Goal: Task Accomplishment & Management: Manage account settings

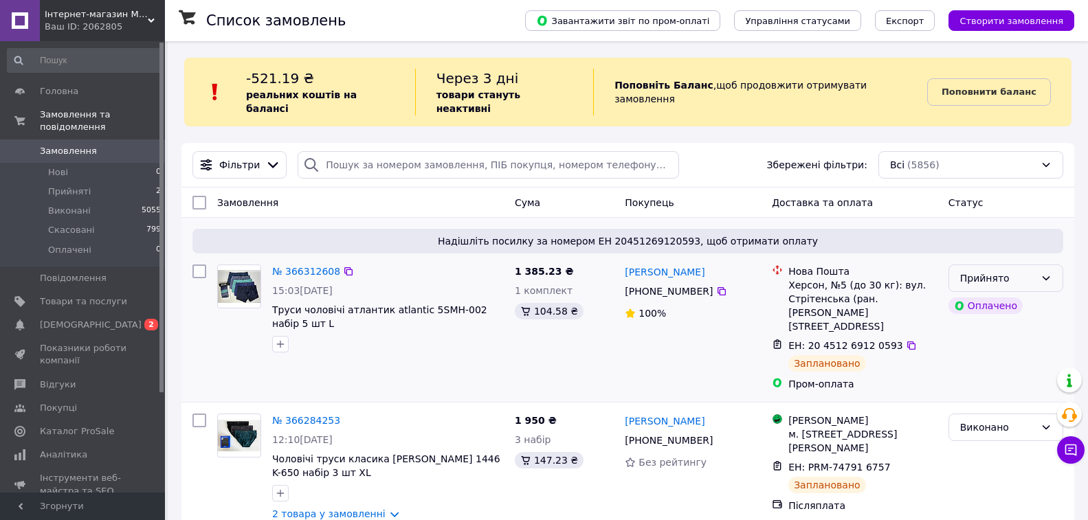
click at [1011, 271] on div "Прийнято" at bounding box center [997, 278] width 75 height 15
click at [1006, 294] on li "Виконано" at bounding box center [1005, 294] width 113 height 25
click at [102, 295] on span "Товари та послуги" at bounding box center [83, 301] width 87 height 12
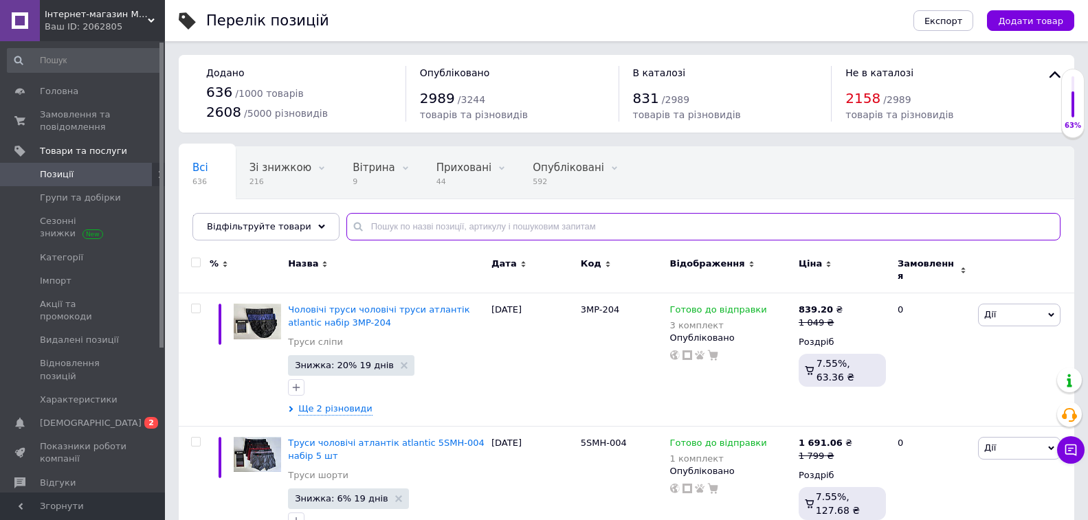
click at [396, 227] on input "text" at bounding box center [703, 226] width 714 height 27
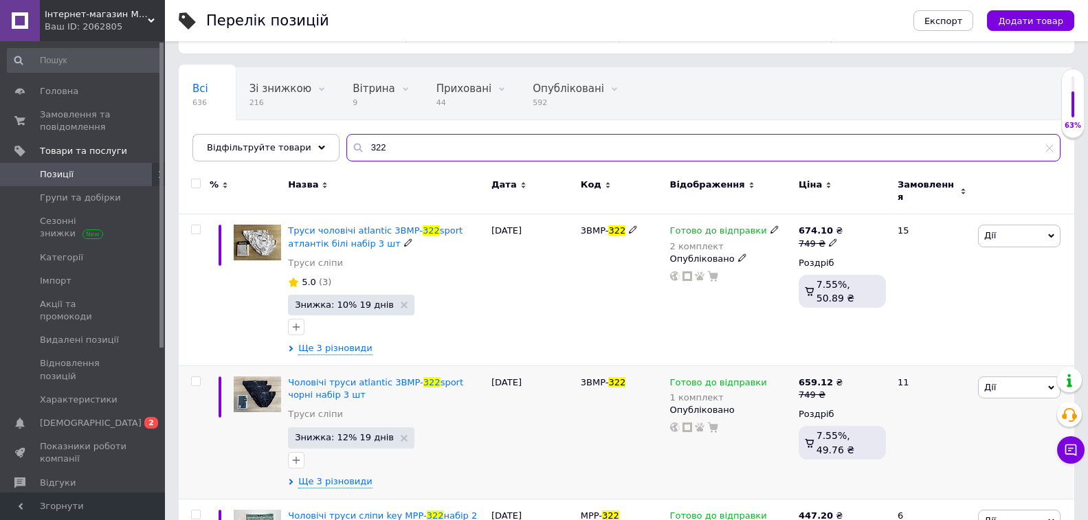
scroll to position [206, 0]
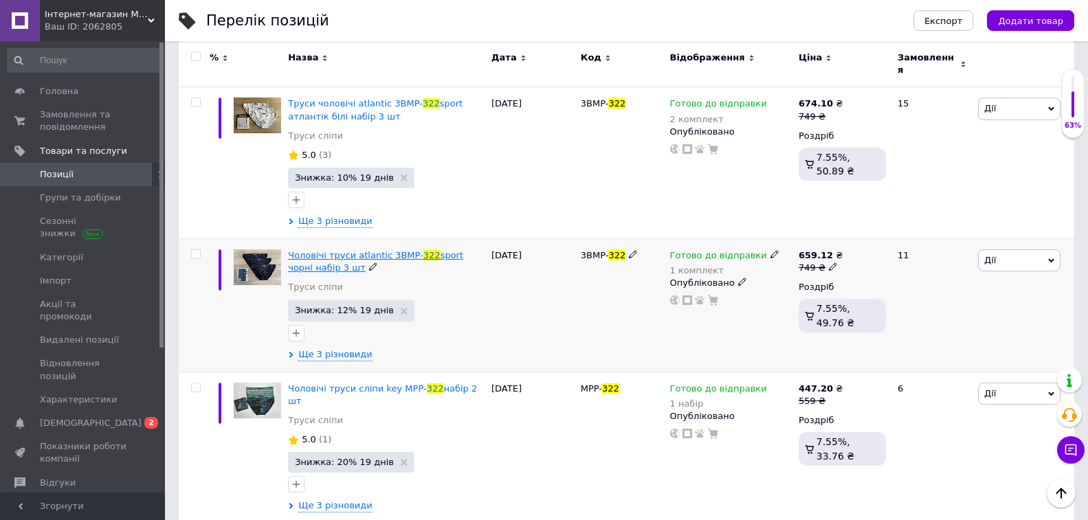
type input "322"
click at [324, 254] on span "sport чорні набір 3 шт" at bounding box center [375, 261] width 175 height 23
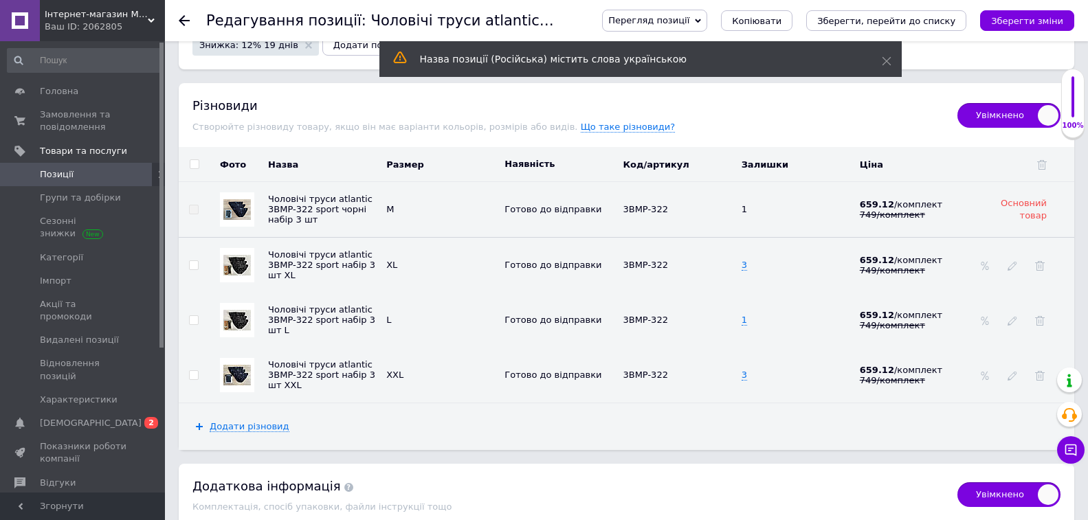
scroll to position [2075, 0]
click at [742, 314] on span "1" at bounding box center [743, 319] width 5 height 11
checkbox input "true"
type input "2"
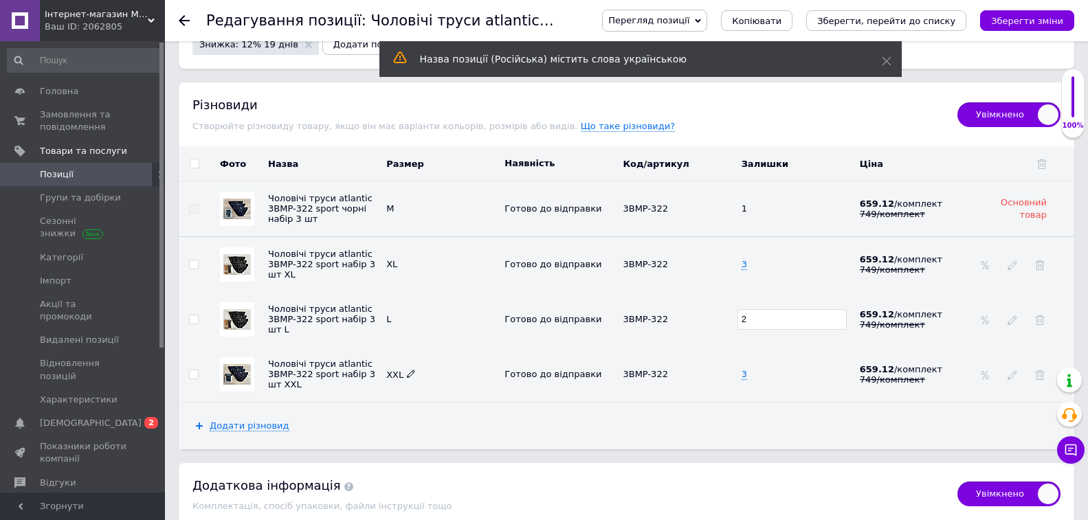
click at [409, 370] on icon at bounding box center [411, 374] width 8 height 8
checkbox input "true"
type input "XX"
checkbox input "true"
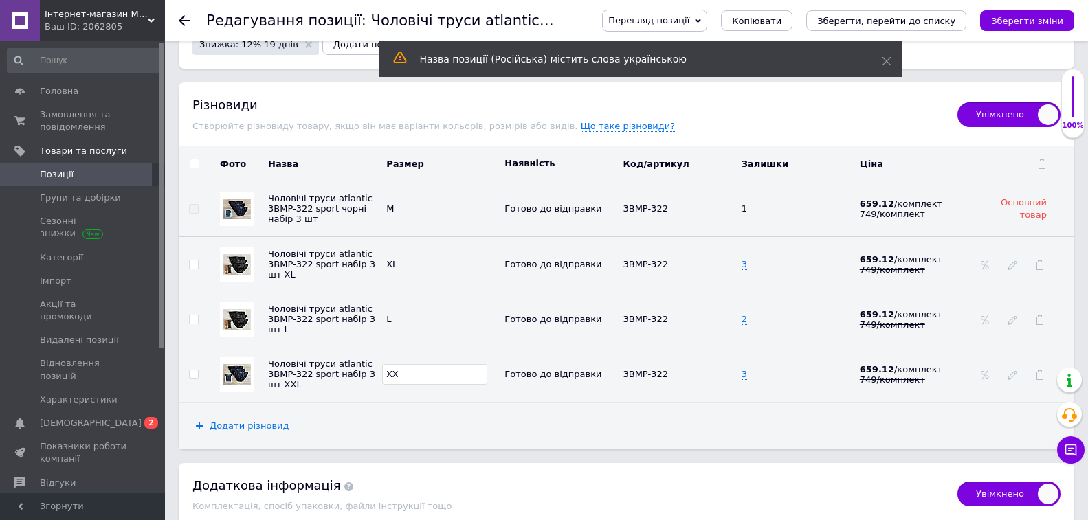
type input "X"
checkbox input "true"
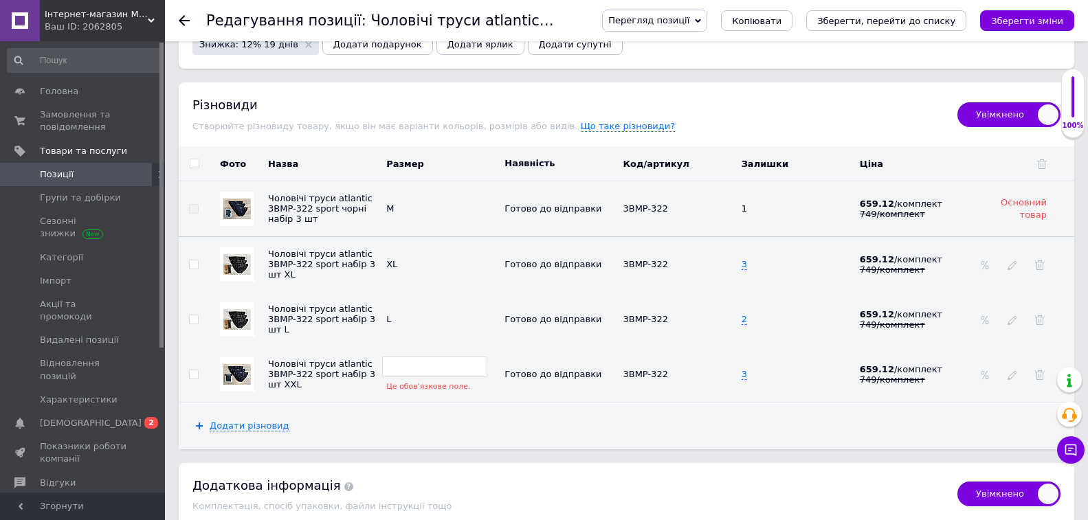
checkbox input "true"
type input "S"
click at [744, 369] on span "3" at bounding box center [743, 374] width 5 height 11
checkbox input "true"
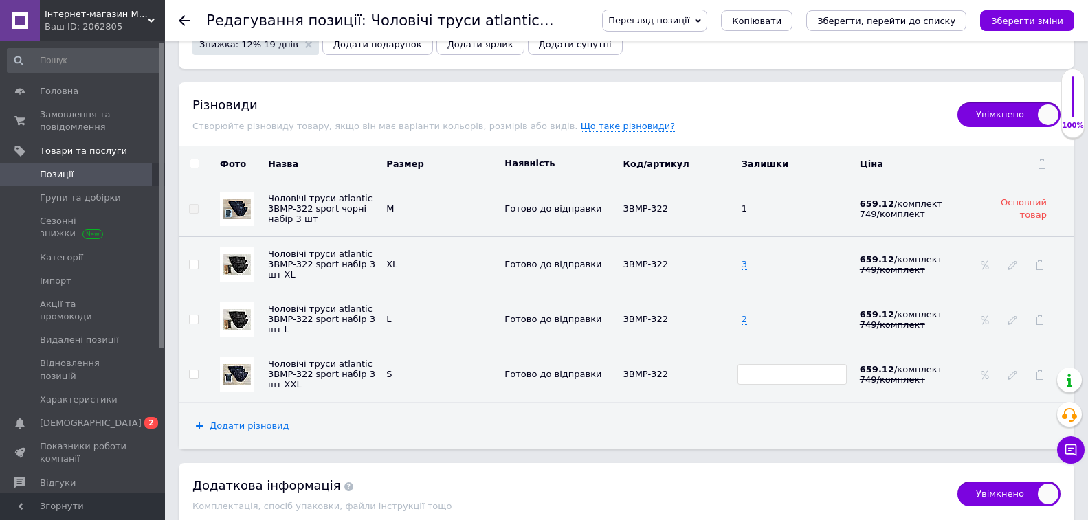
checkbox input "true"
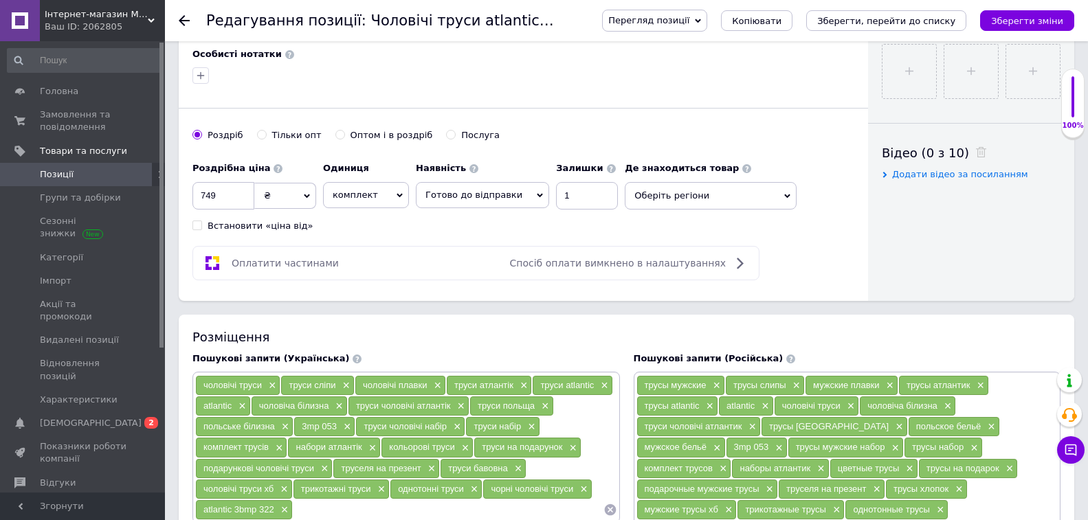
scroll to position [426, 0]
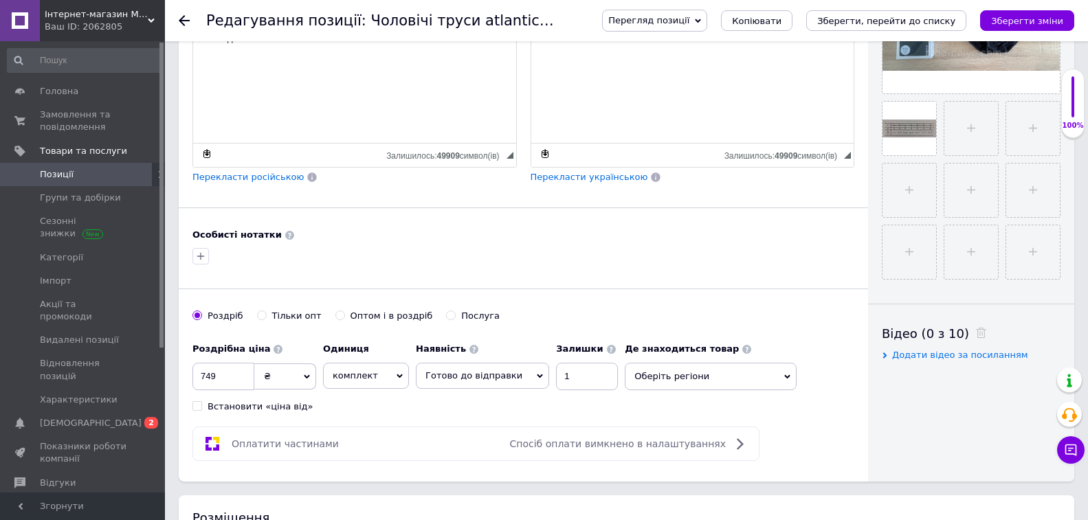
type input "0"
click at [570, 381] on input "1" at bounding box center [587, 376] width 62 height 27
checkbox input "true"
type input "3"
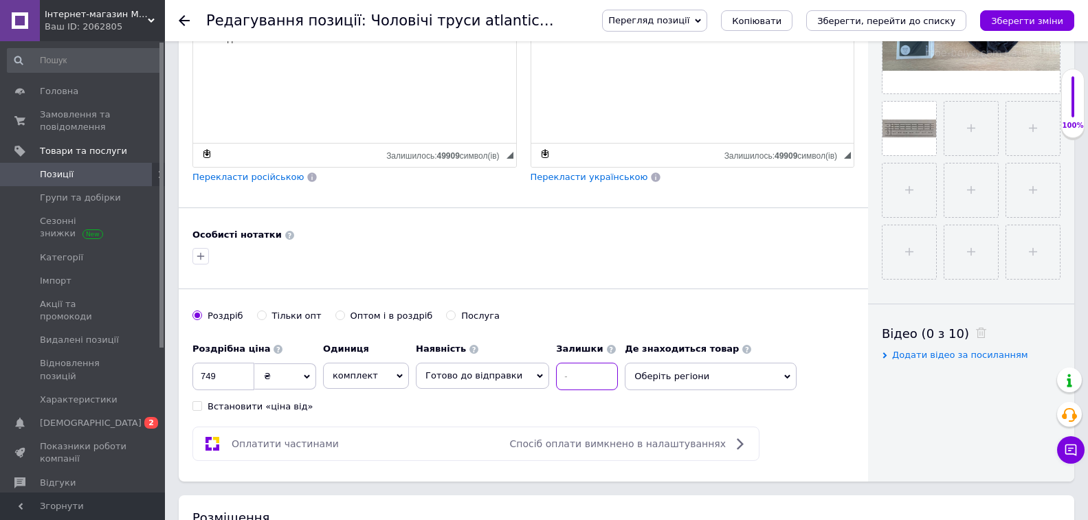
checkbox input "true"
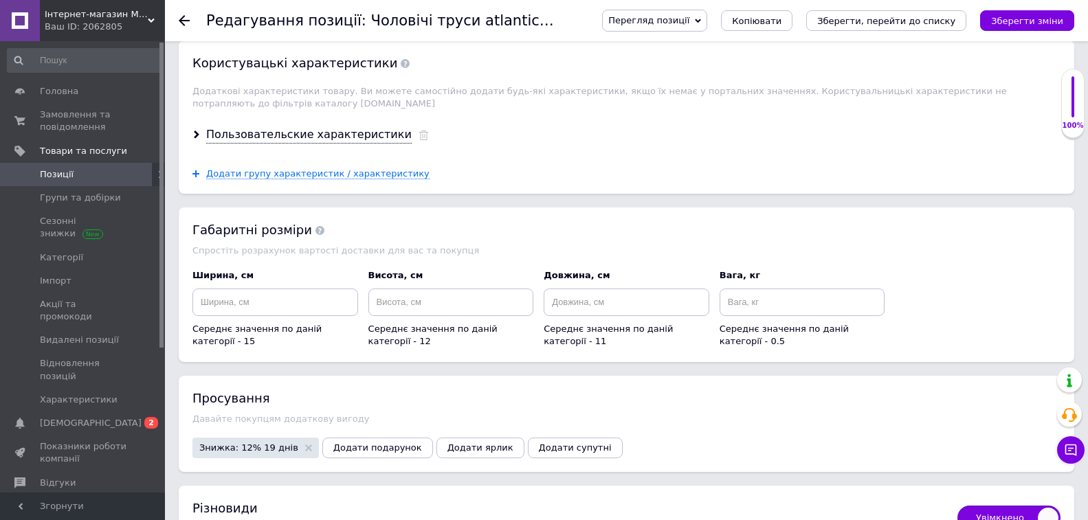
scroll to position [1594, 0]
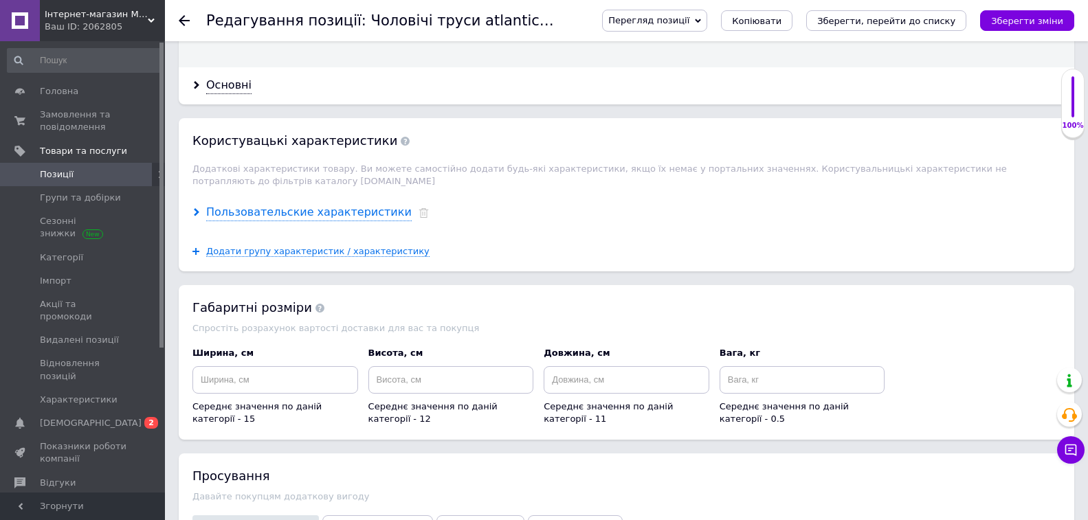
type input "3"
click at [253, 205] on div "Пользовательские характеристики" at bounding box center [308, 213] width 205 height 16
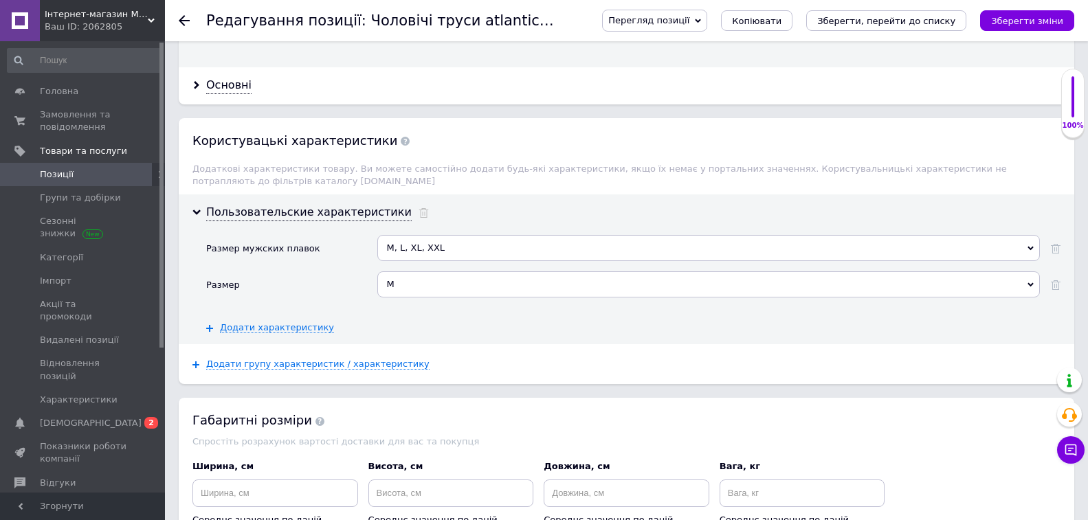
click at [410, 271] on div "M" at bounding box center [708, 284] width 662 height 26
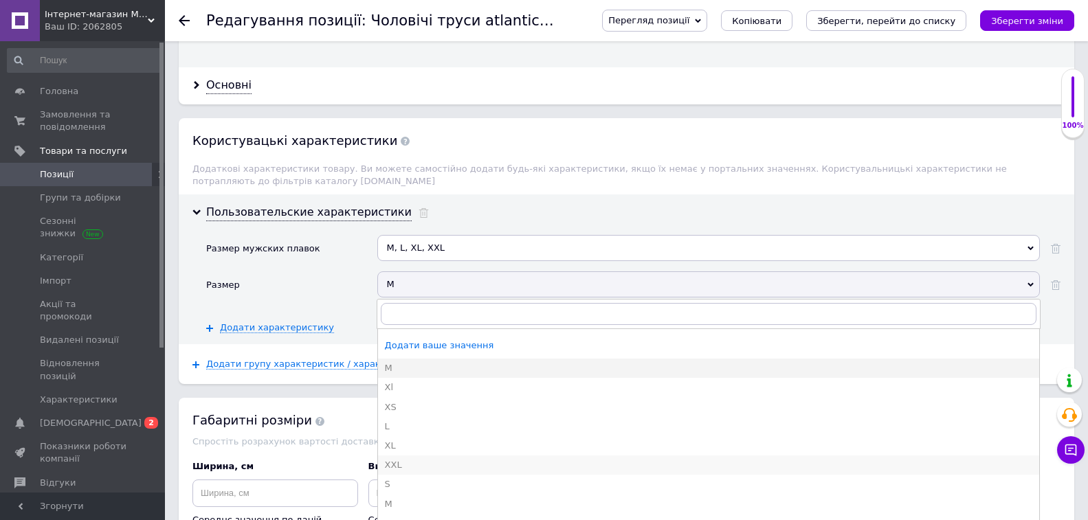
click at [396, 456] on li "XXL" at bounding box center [708, 465] width 661 height 19
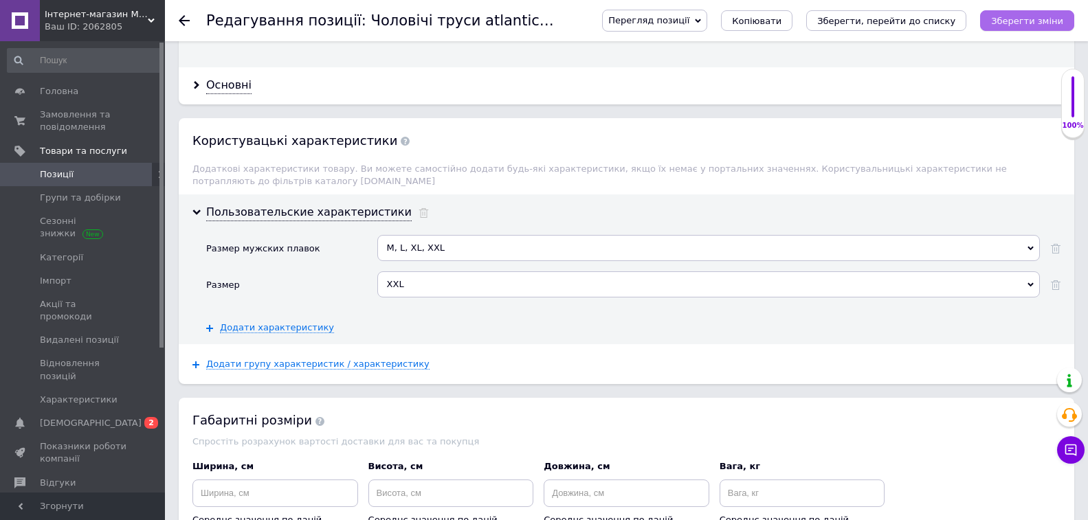
click at [1040, 22] on icon "Зберегти зміни" at bounding box center [1027, 21] width 72 height 10
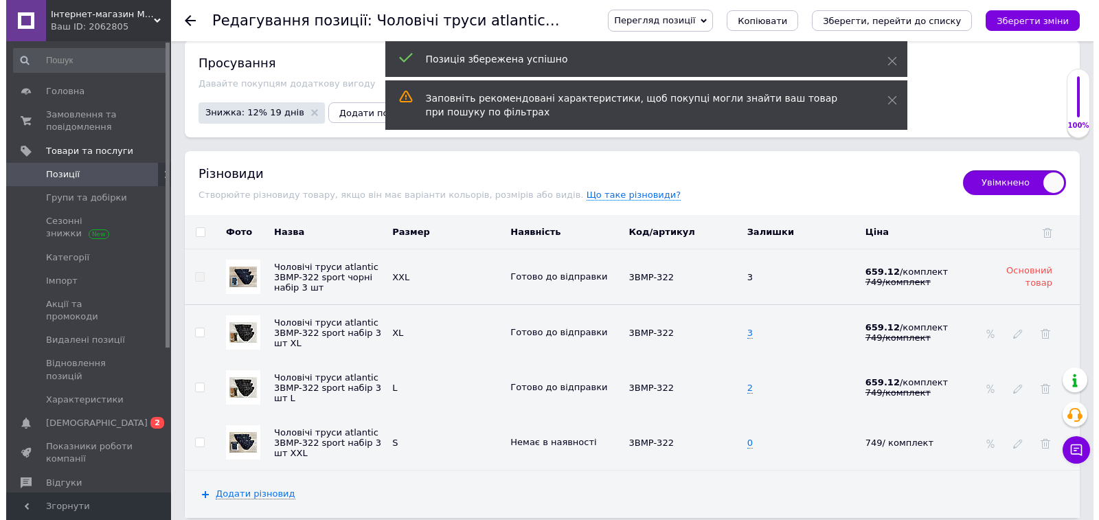
scroll to position [2144, 0]
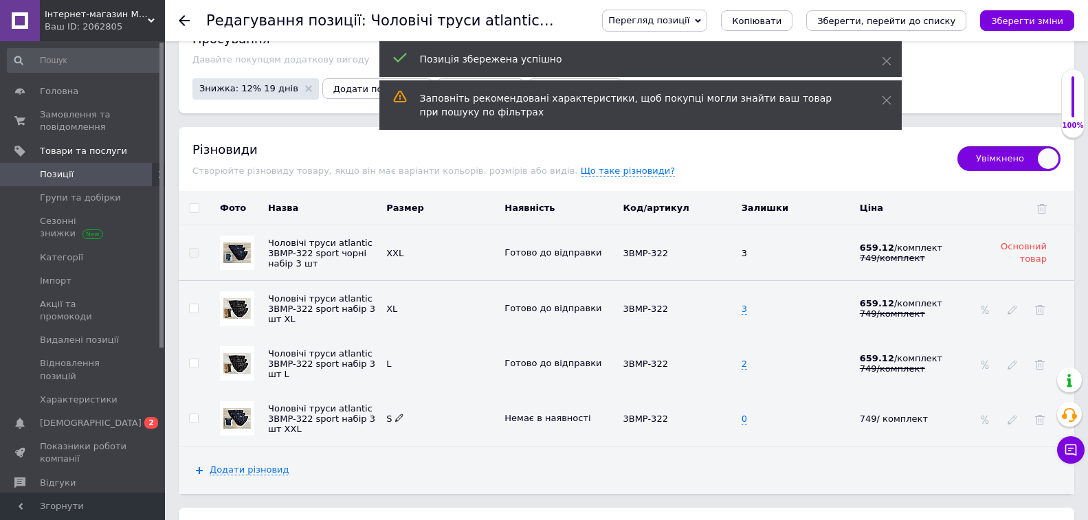
click at [399, 414] on icon at bounding box center [399, 418] width 8 height 8
checkbox input "true"
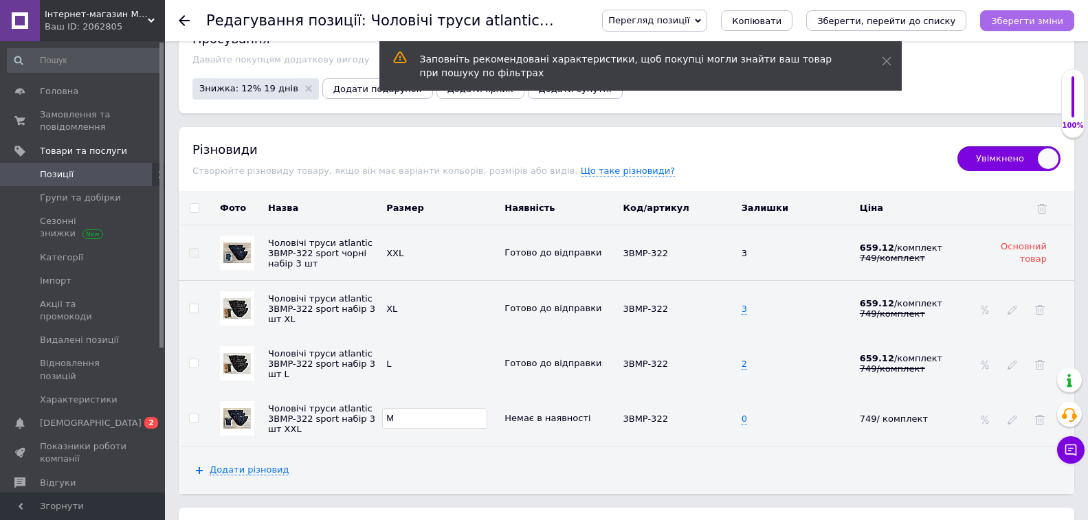
type input "M"
click at [1042, 16] on icon "Зберегти зміни" at bounding box center [1027, 21] width 72 height 10
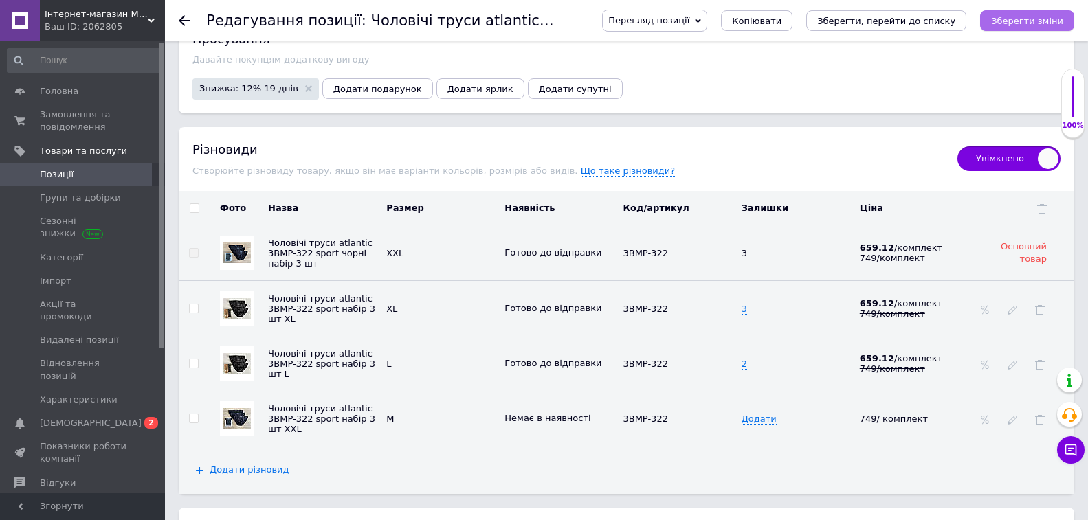
click at [1024, 21] on icon "Зберегти зміни" at bounding box center [1027, 21] width 72 height 10
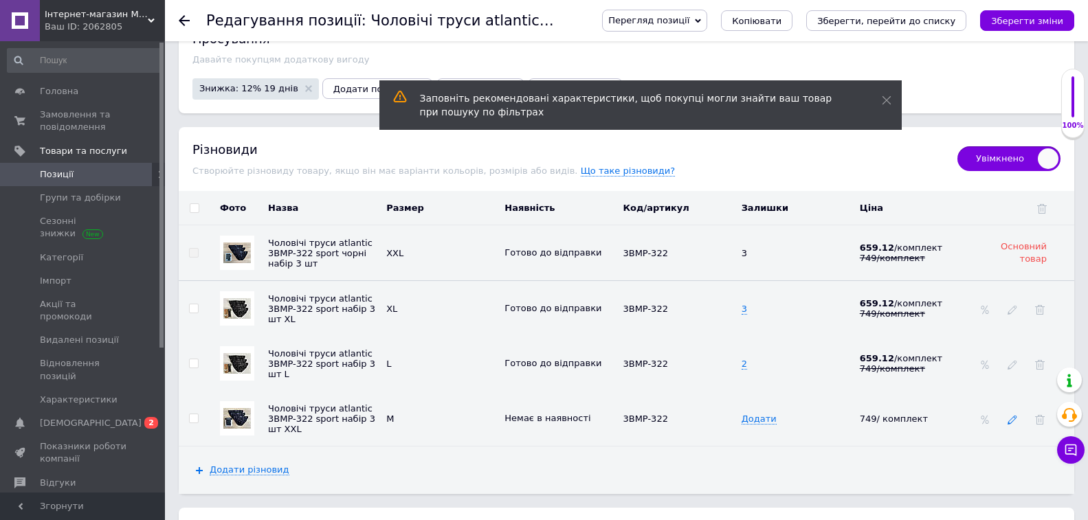
click at [1014, 416] on use at bounding box center [1011, 420] width 9 height 9
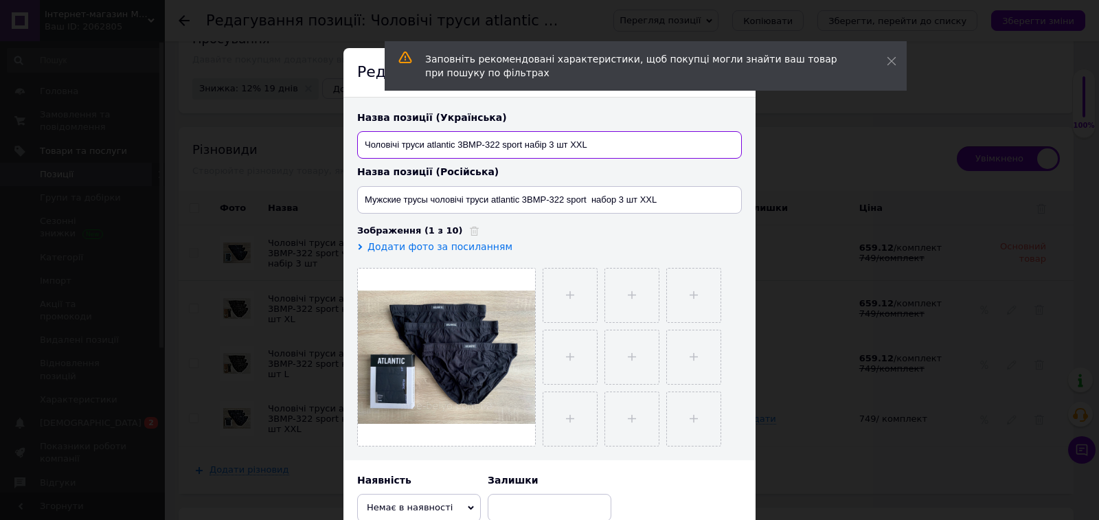
click at [583, 139] on input "Чоловічі труси atlantic 3BMP-322 sport набір 3 шт XXL" at bounding box center [549, 144] width 385 height 27
checkbox input "true"
type input "Чоловічі труси atlantic 3BMP-322 sport набір 3 шт XX"
checkbox input "true"
type input "Чоловічі труси atlantic 3BMP-322 sport набір 3 шт X"
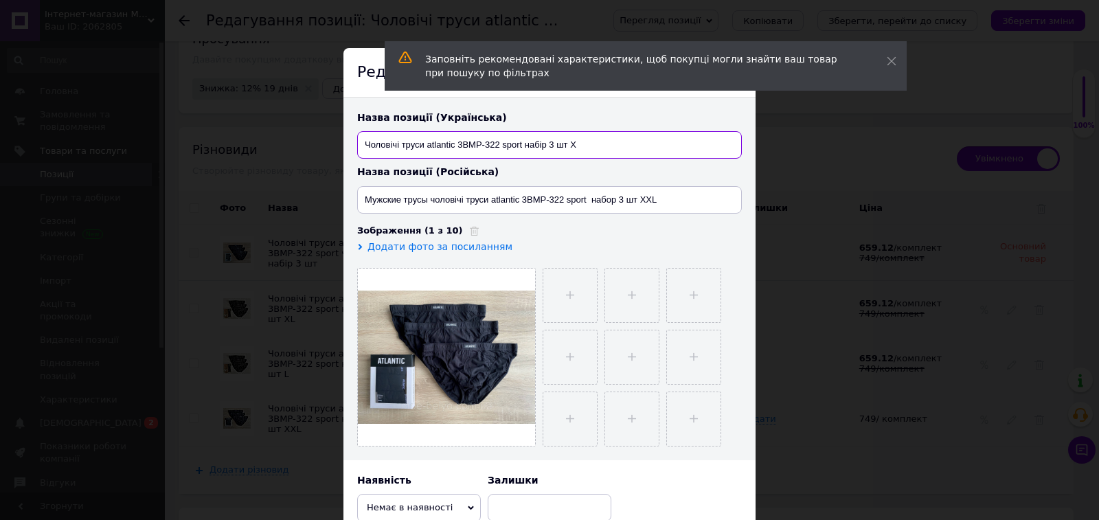
checkbox input "true"
type input "Чоловічі труси atlantic 3BMP-322 sport набір 3 шт"
checkbox input "true"
type input "Чоловічі труси atlantic 3BMP-322 sport набір 3 шт N"
checkbox input "true"
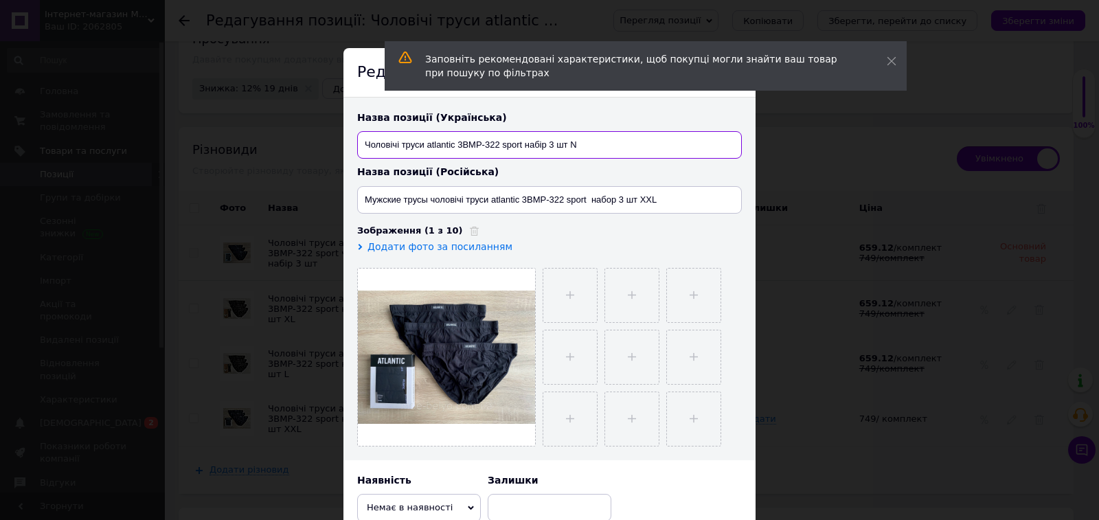
type input "Чоловічі труси atlantic 3BMP-322 sport набір 3 шт"
checkbox input "true"
type input "Чоловічі труси atlantic 3BMP-322 sport набір 3 шт M"
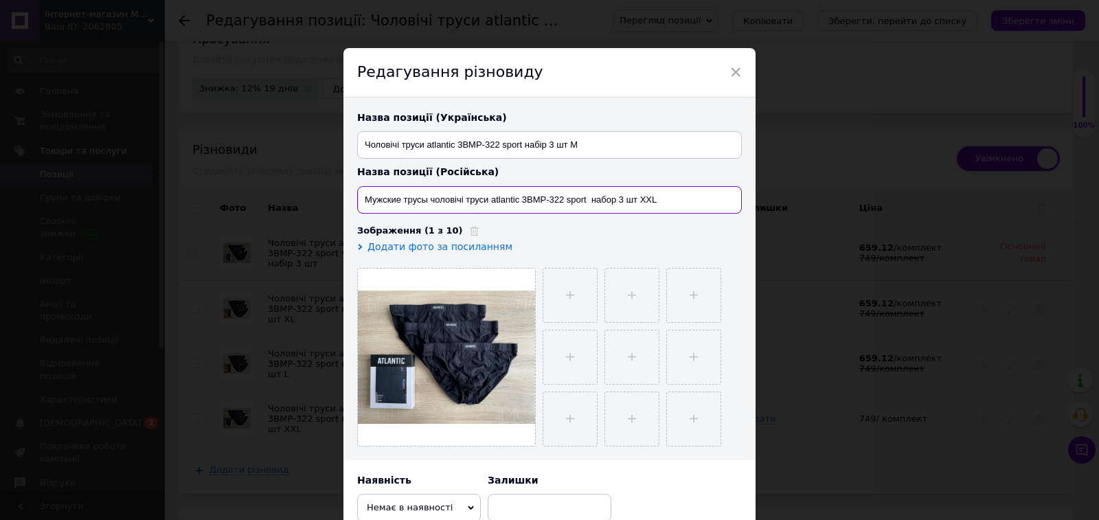
click at [681, 201] on input "Мужские трусы чоловічі труси atlantic 3BMP-322 sport набор 3 шт XXL" at bounding box center [549, 199] width 385 height 27
checkbox input "true"
type input "Мужские трусы чоловічі труси atlantic 3BMP-322 sport набор 3 шт XX"
checkbox input "true"
type input "Мужские трусы чоловічі труси atlantic 3BMP-322 sport набор 3 шт X"
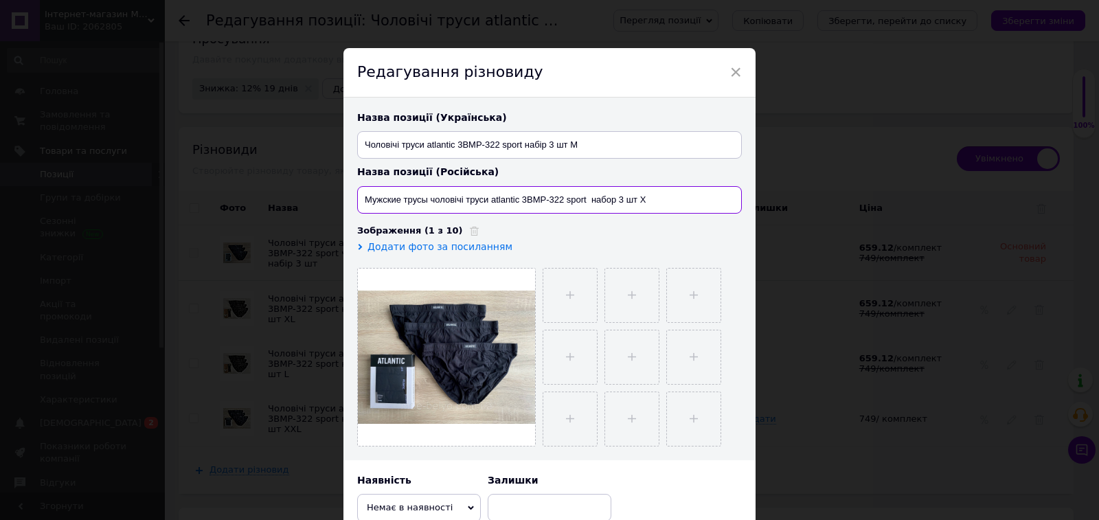
checkbox input "true"
type input "Мужские трусы чоловічі труси atlantic 3BMP-322 sport набор 3 шт"
checkbox input "true"
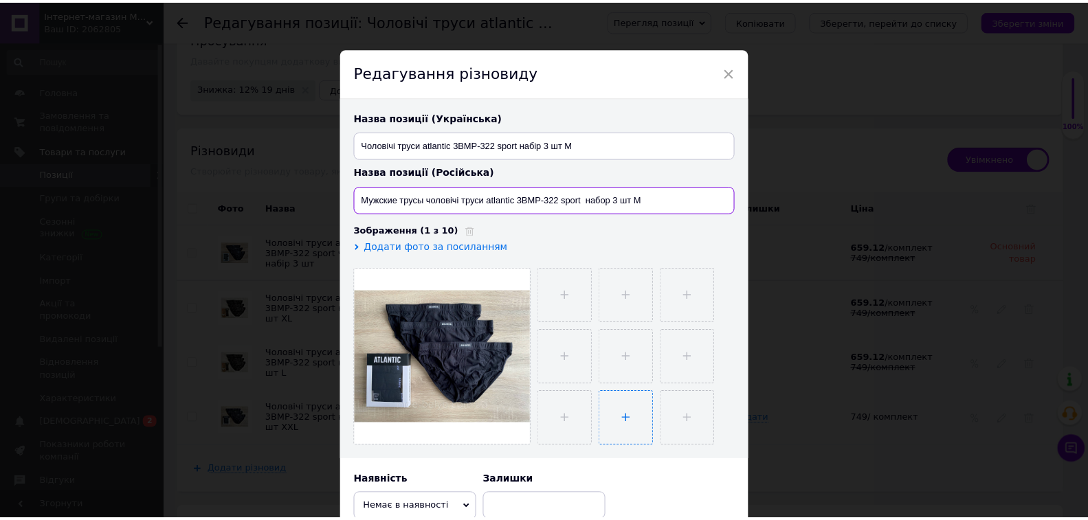
scroll to position [382, 0]
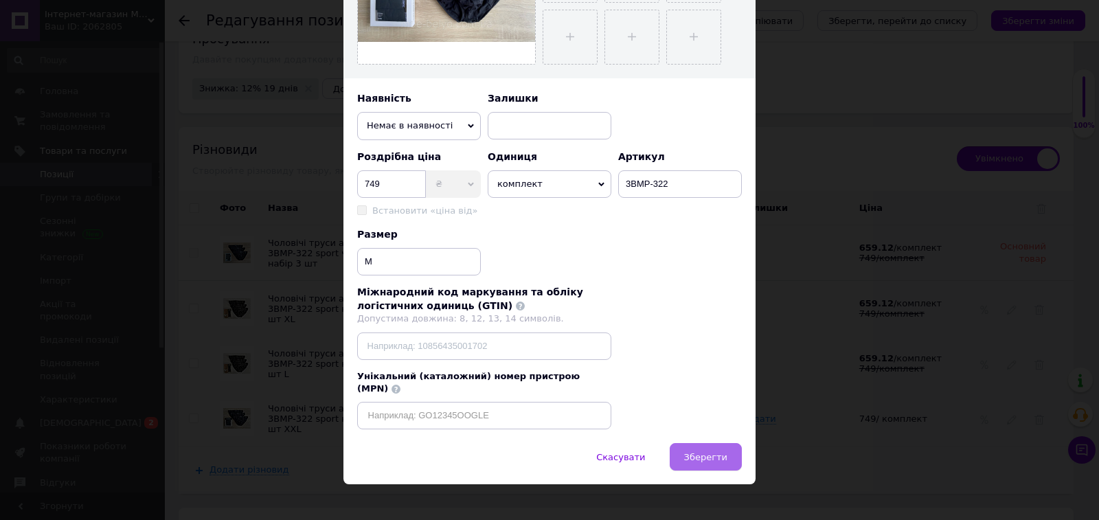
type input "Мужские трусы чоловічі труси atlantic 3BMP-322 sport набор 3 шт M"
click at [699, 452] on span "Зберегти" at bounding box center [705, 457] width 43 height 10
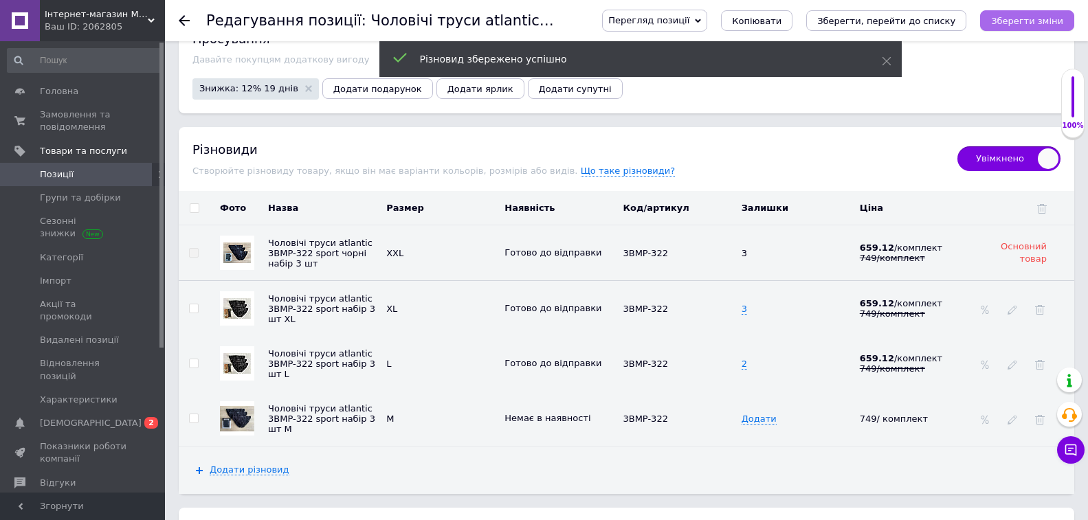
click at [1004, 12] on button "Зберегти зміни" at bounding box center [1027, 20] width 94 height 21
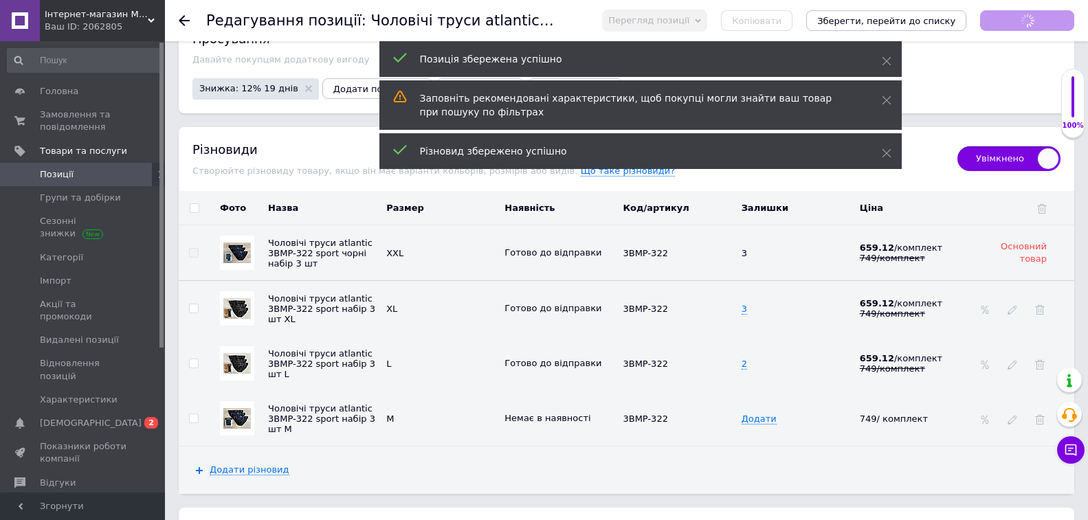
checkbox input "true"
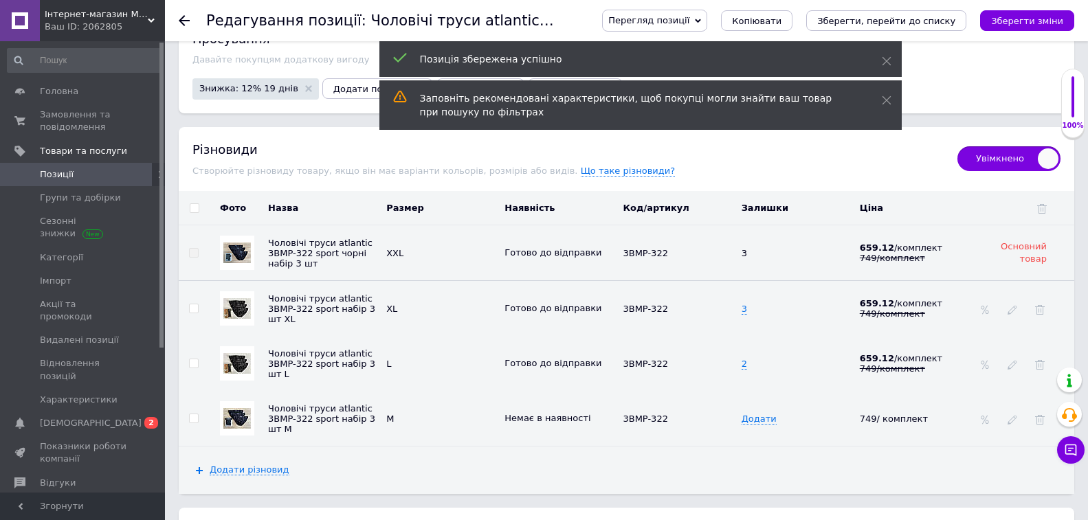
click at [183, 16] on use at bounding box center [184, 20] width 11 height 11
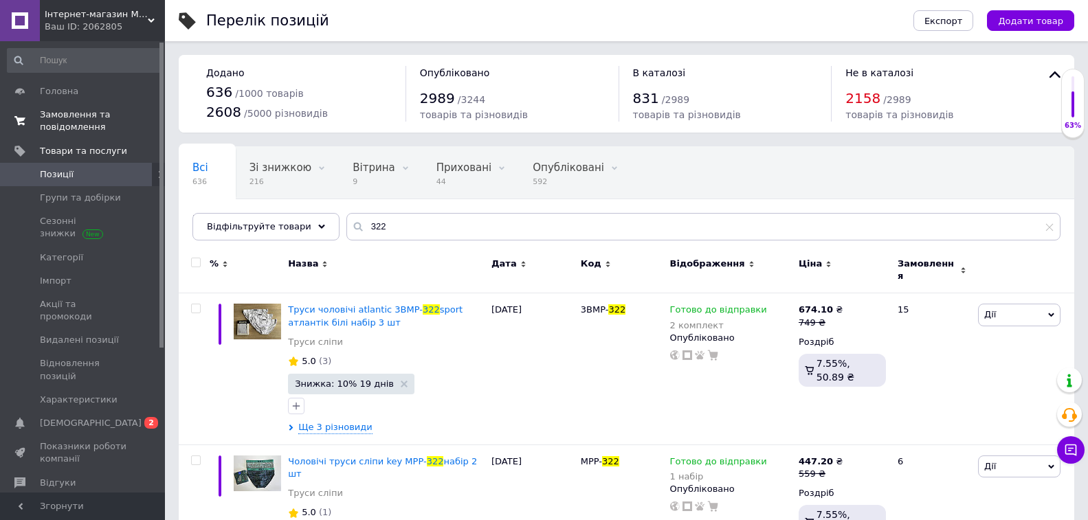
click at [80, 128] on span "Замовлення та повідомлення" at bounding box center [83, 121] width 87 height 25
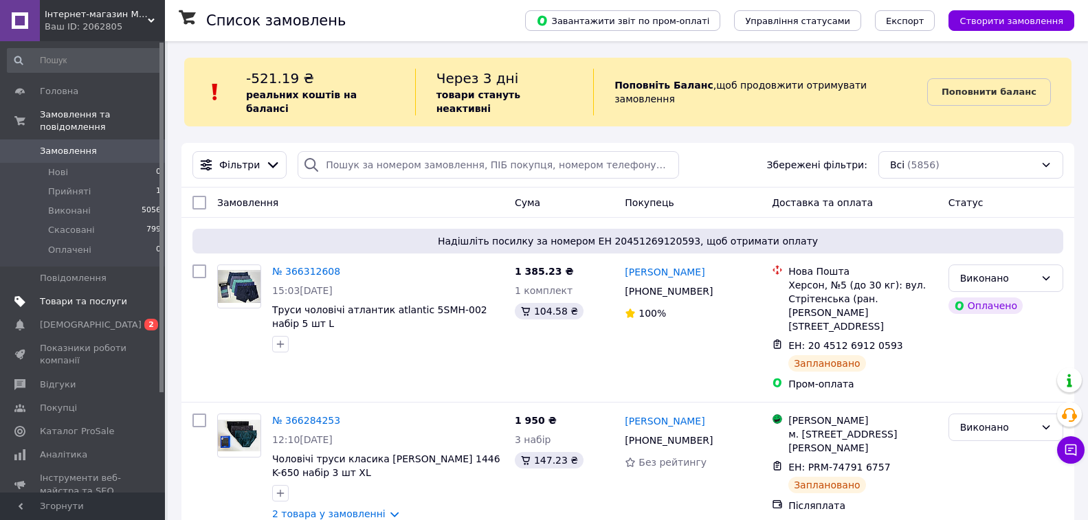
click at [72, 295] on span "Товари та послуги" at bounding box center [83, 301] width 87 height 12
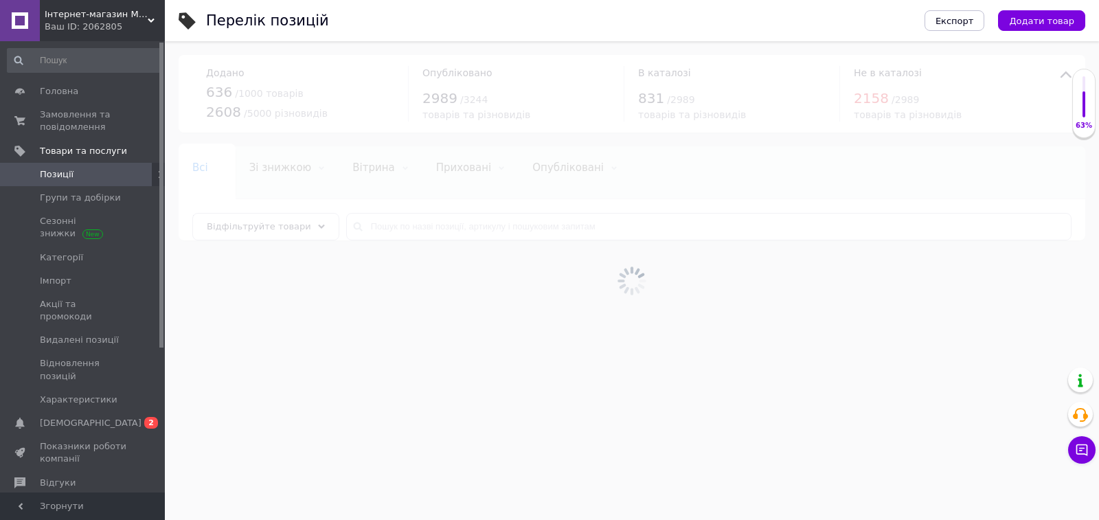
click at [373, 228] on div at bounding box center [632, 280] width 934 height 479
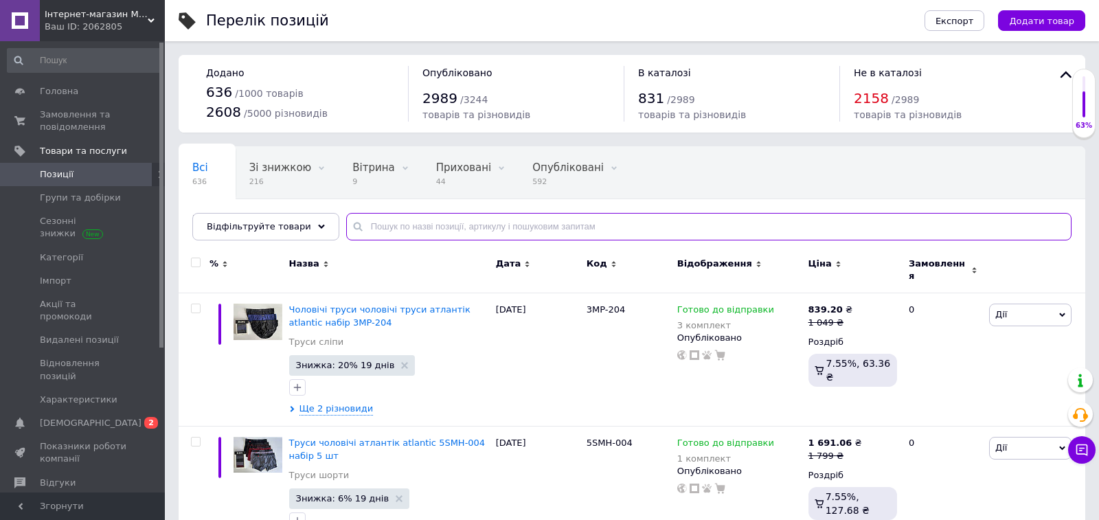
click at [379, 223] on input "text" at bounding box center [709, 226] width 726 height 27
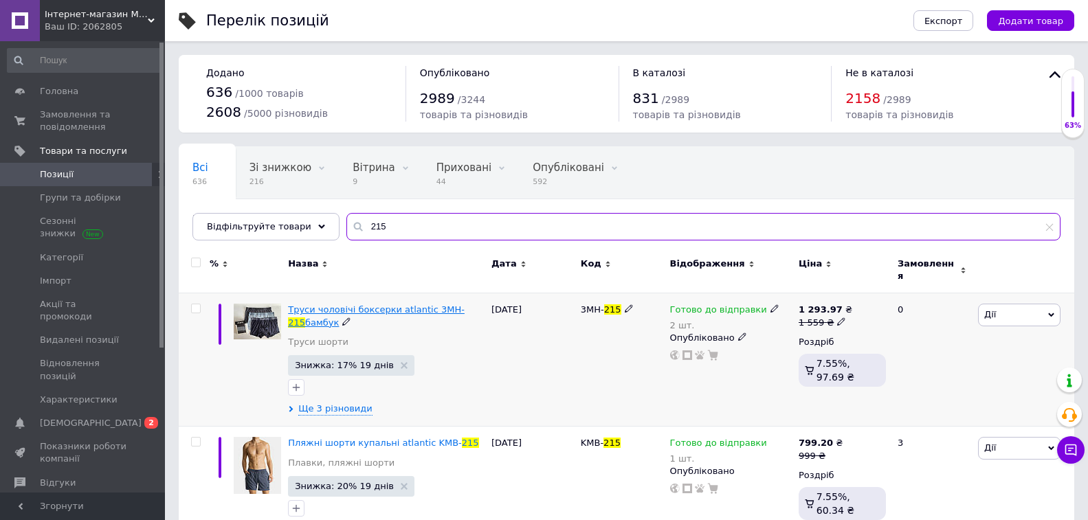
type input "215"
click at [329, 304] on span "Труси чоловічі боксерки atlantic 3MH-" at bounding box center [376, 309] width 177 height 10
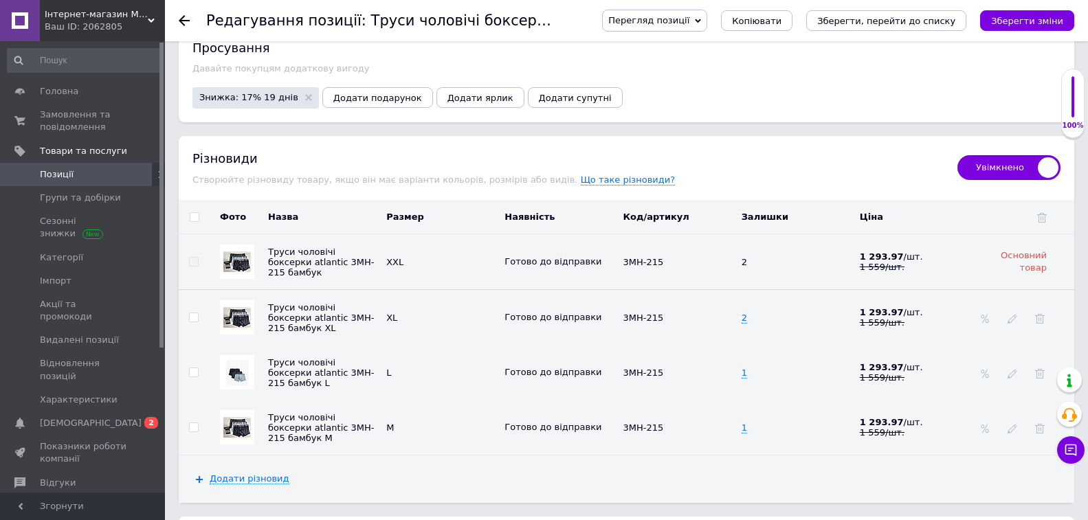
scroll to position [2130, 0]
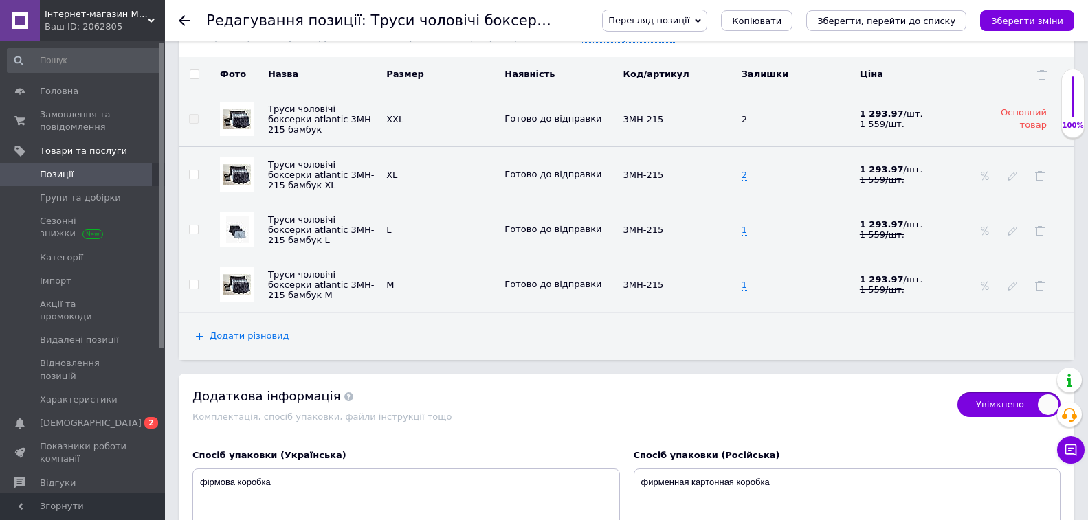
click at [768, 282] on td "1" at bounding box center [797, 284] width 118 height 55
checkbox input "true"
type input "0"
click at [1009, 25] on icon "Зберегти зміни" at bounding box center [1027, 21] width 72 height 10
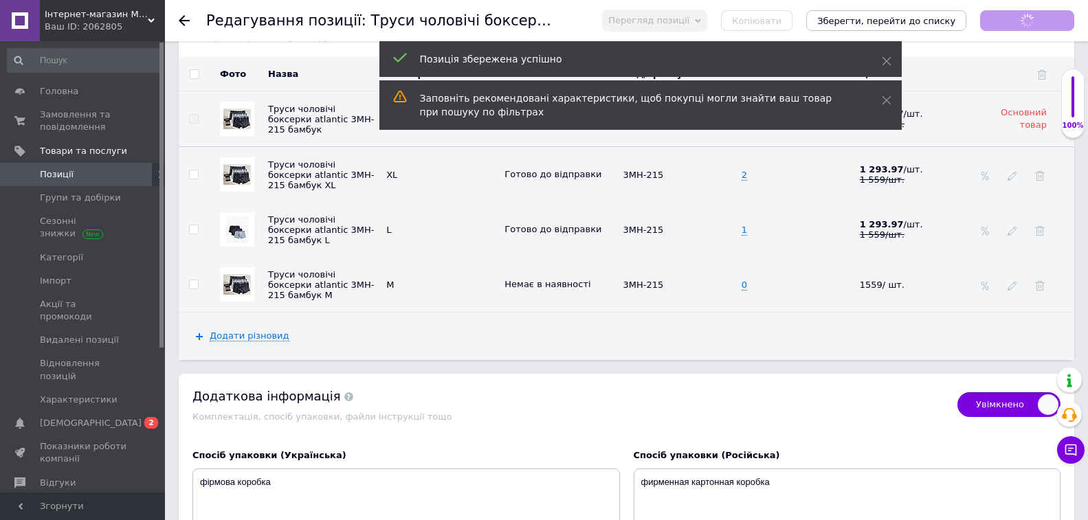
checkbox input "true"
click at [183, 21] on use at bounding box center [184, 20] width 11 height 11
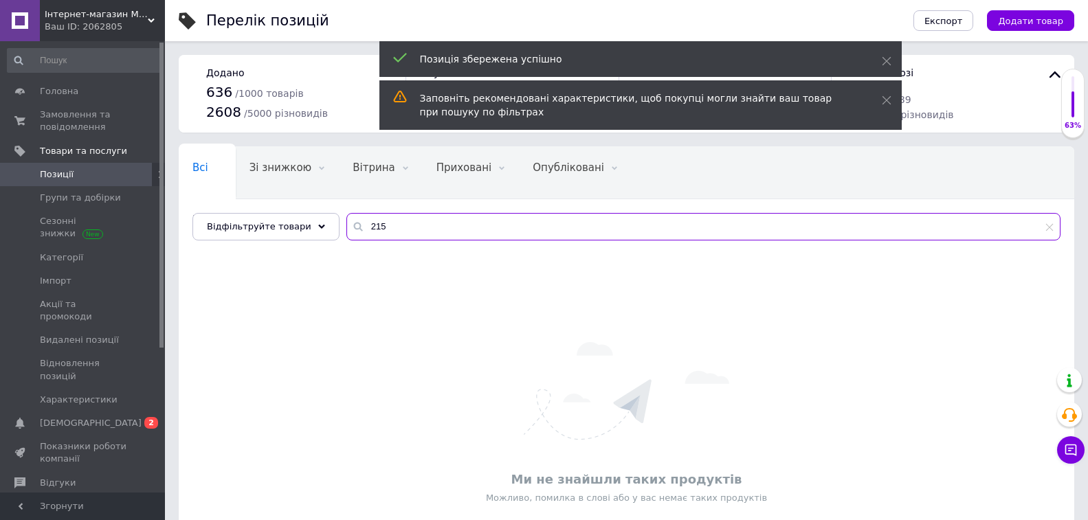
click at [396, 227] on input "215" at bounding box center [703, 226] width 714 height 27
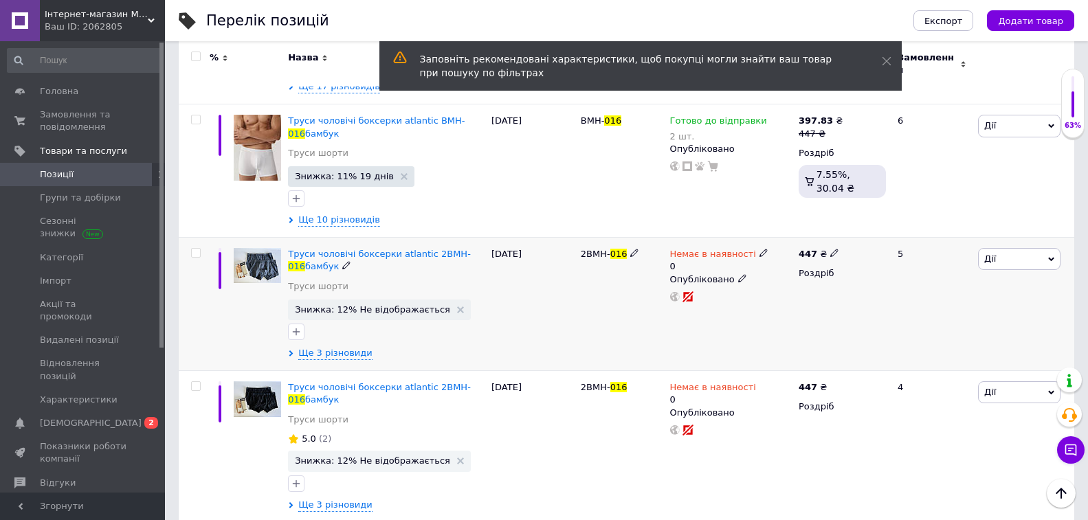
scroll to position [344, 0]
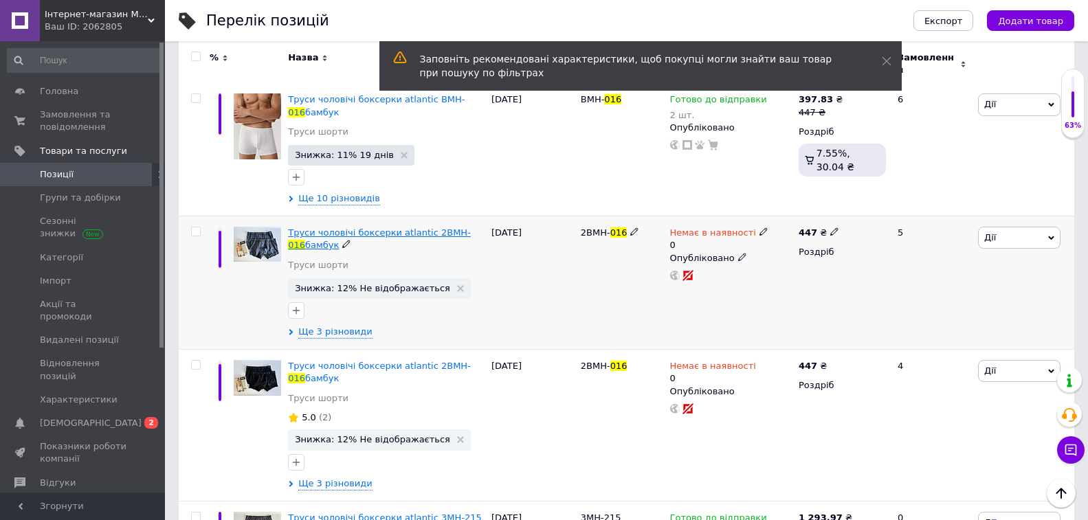
type input "016"
click at [307, 227] on span "Труси чоловічі боксерки atlantic 2BMH-" at bounding box center [379, 232] width 183 height 10
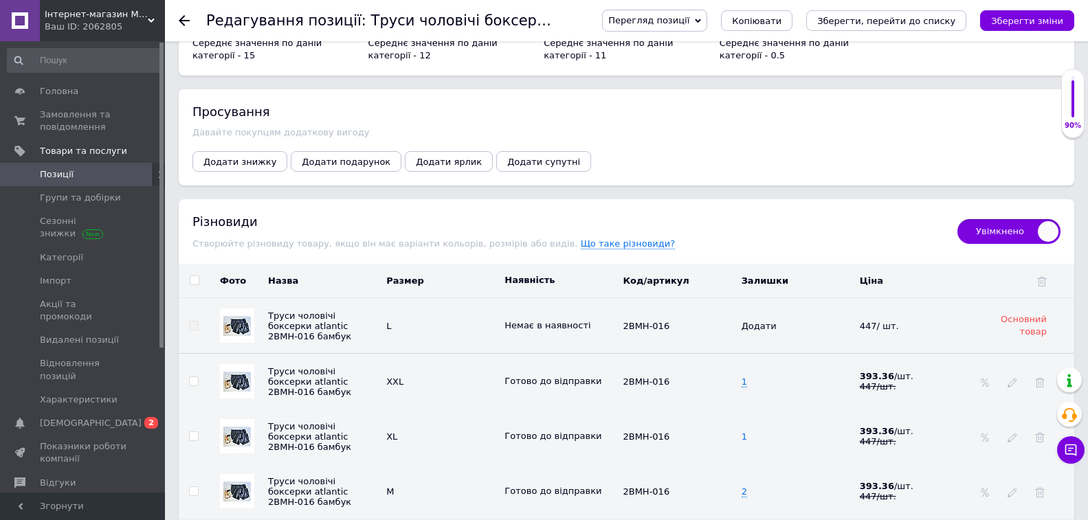
scroll to position [1924, 0]
click at [755, 481] on td "2" at bounding box center [797, 490] width 118 height 55
checkbox input "true"
type input "0"
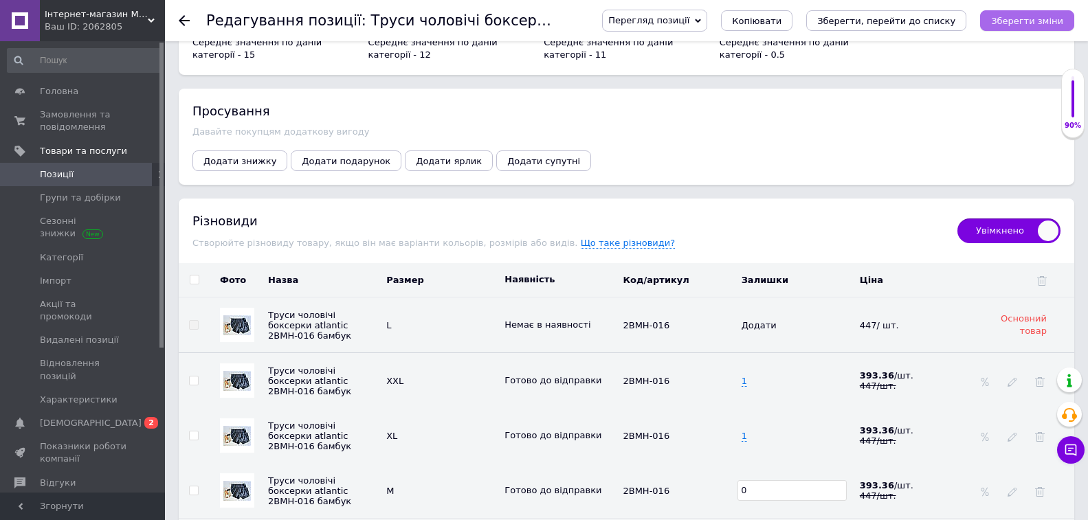
click at [1024, 19] on icon "Зберегти зміни" at bounding box center [1027, 21] width 72 height 10
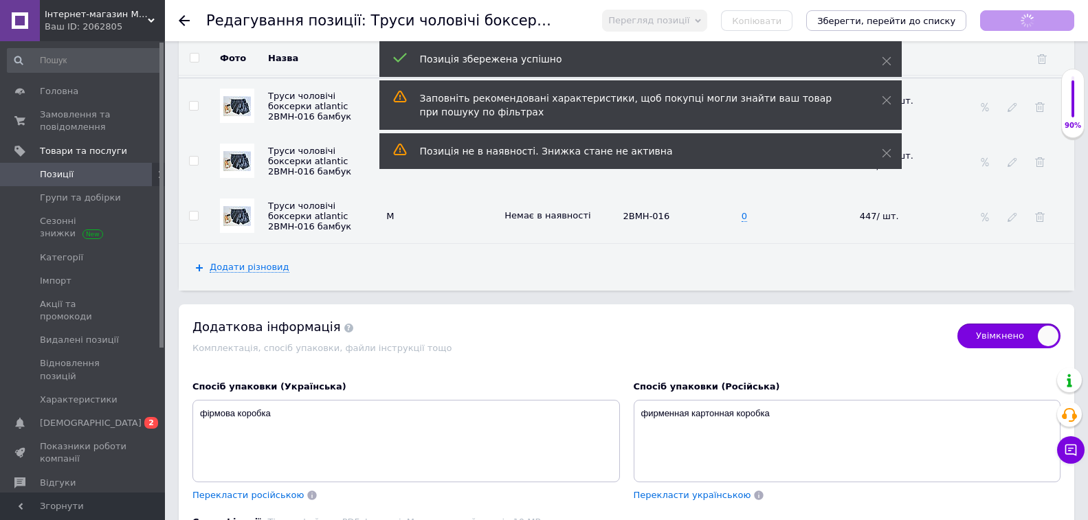
scroll to position [2061, 0]
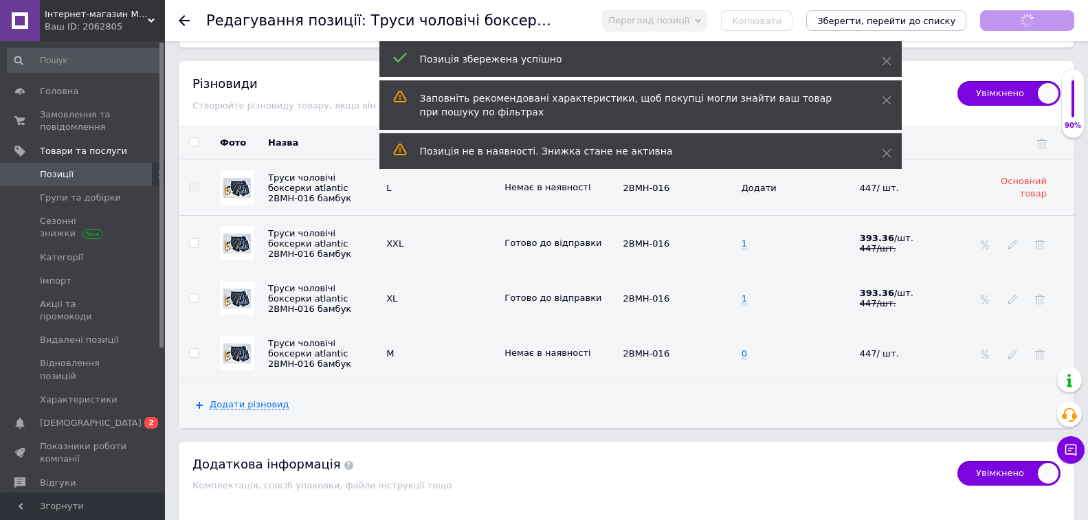
checkbox input "true"
click at [183, 16] on use at bounding box center [184, 20] width 11 height 11
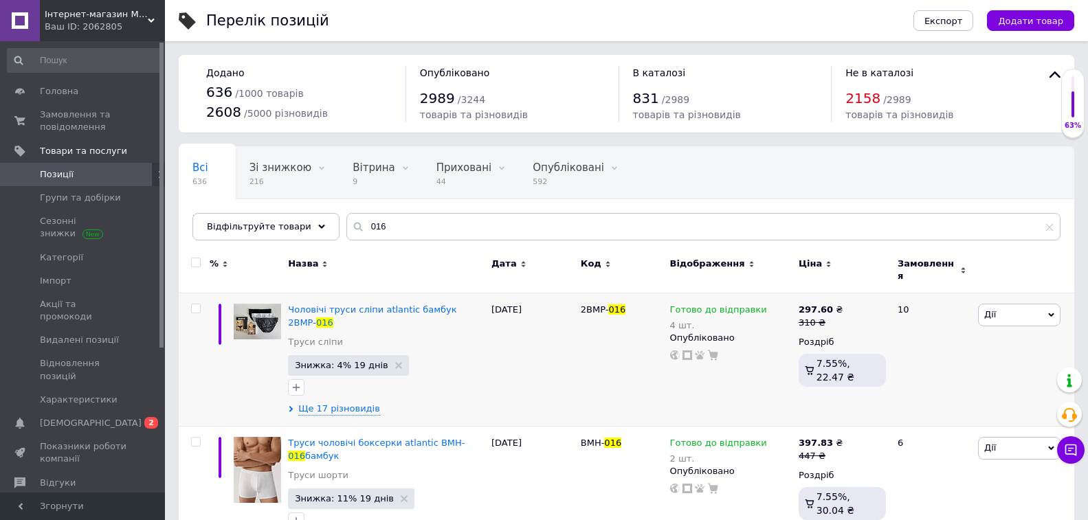
scroll to position [344, 0]
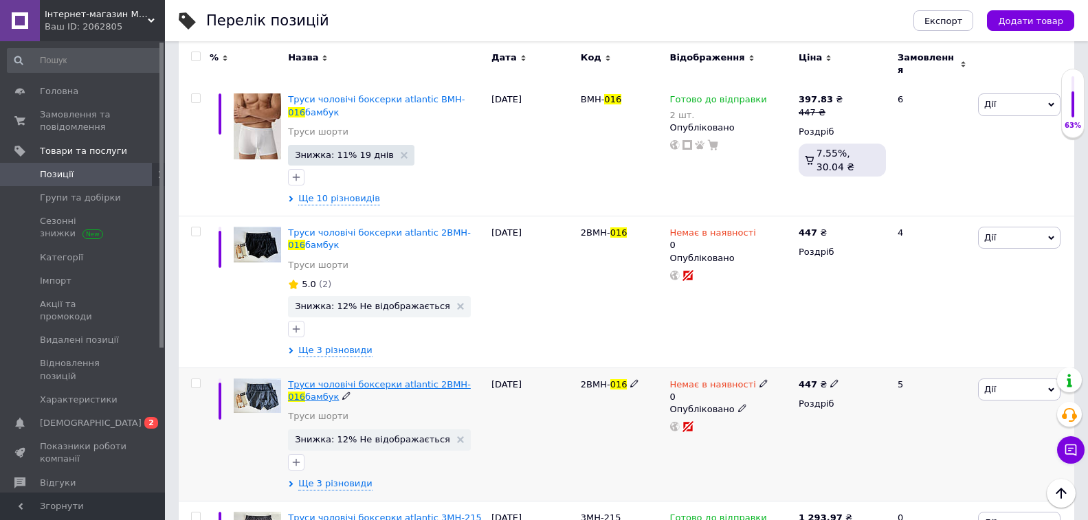
click at [305, 379] on span "Труси чоловічі боксерки atlantic 2BMH-" at bounding box center [379, 384] width 183 height 10
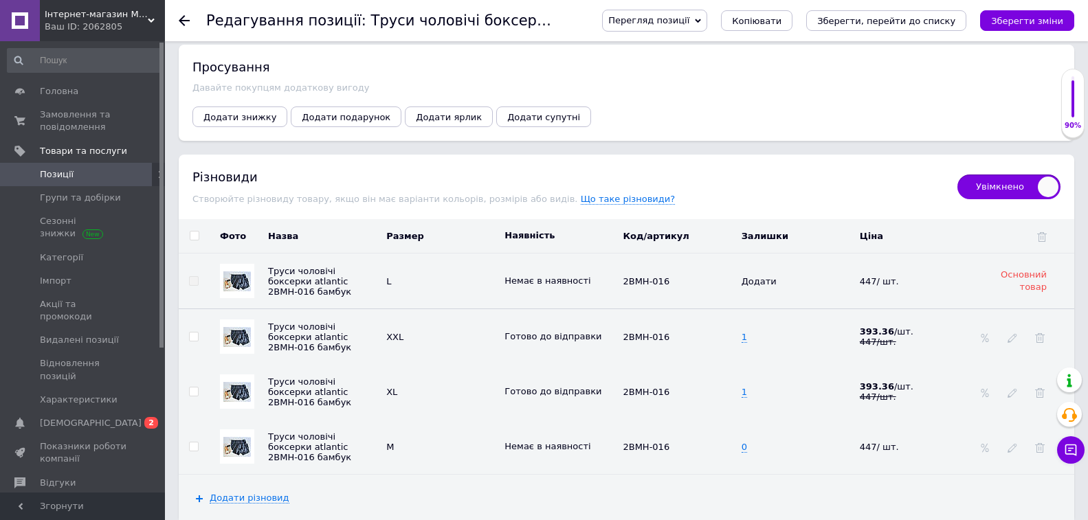
scroll to position [1993, 0]
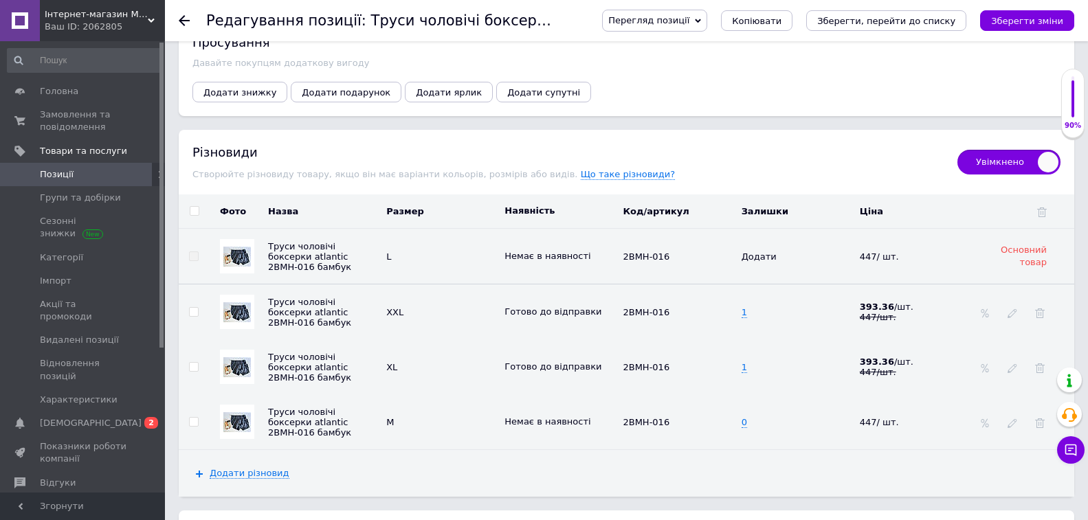
click at [754, 357] on td "1" at bounding box center [797, 366] width 118 height 55
checkbox input "true"
type input "3"
click at [1024, 12] on button "Зберегти зміни" at bounding box center [1027, 20] width 94 height 21
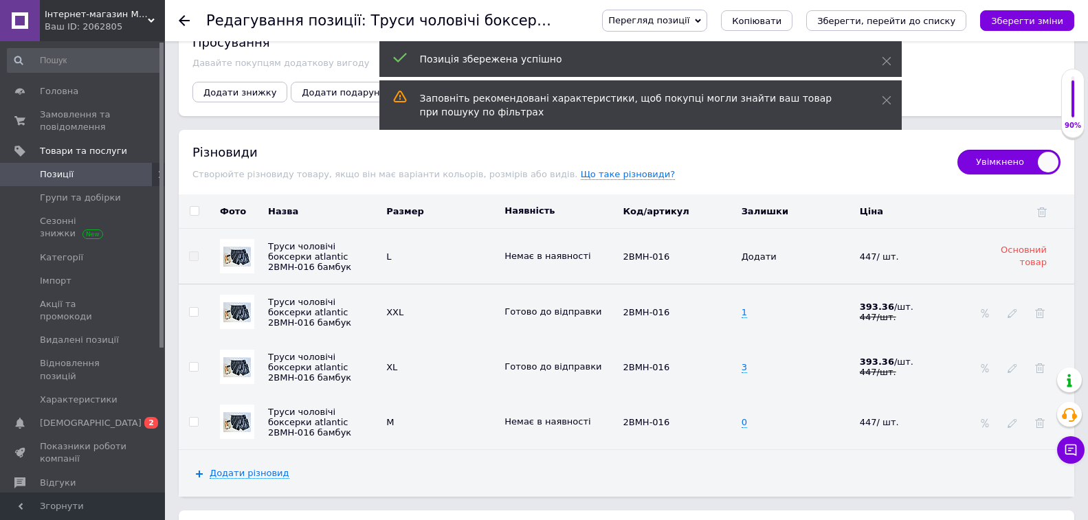
click at [192, 18] on div at bounding box center [192, 20] width 27 height 41
checkbox input "true"
click at [183, 21] on use at bounding box center [184, 20] width 11 height 11
